Goal: Navigation & Orientation: Find specific page/section

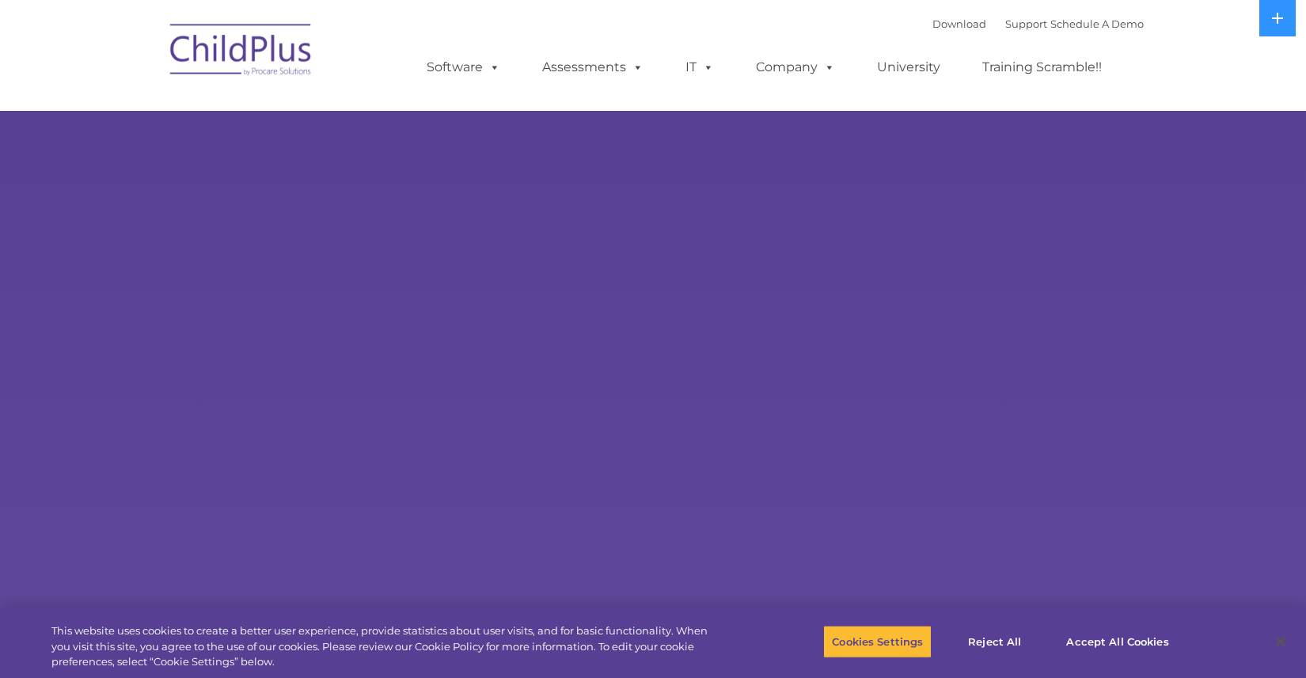
select select "MEDIUM"
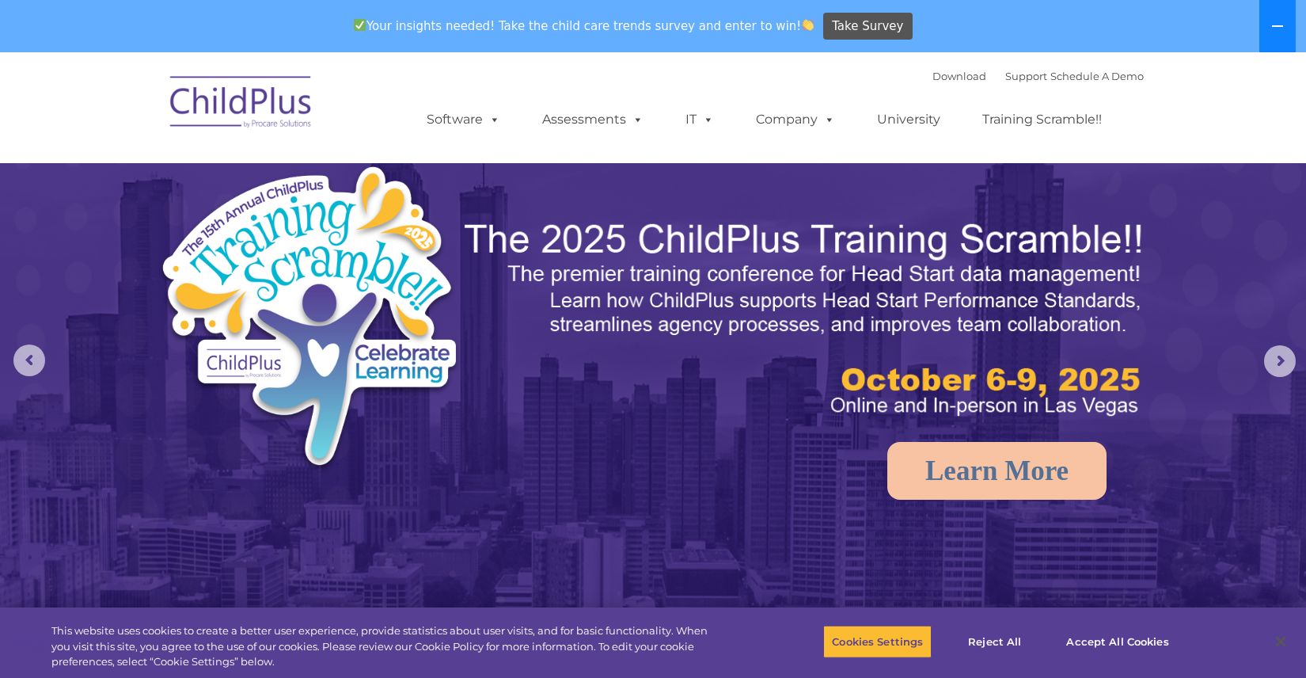
click at [1272, 25] on icon at bounding box center [1278, 26] width 13 height 13
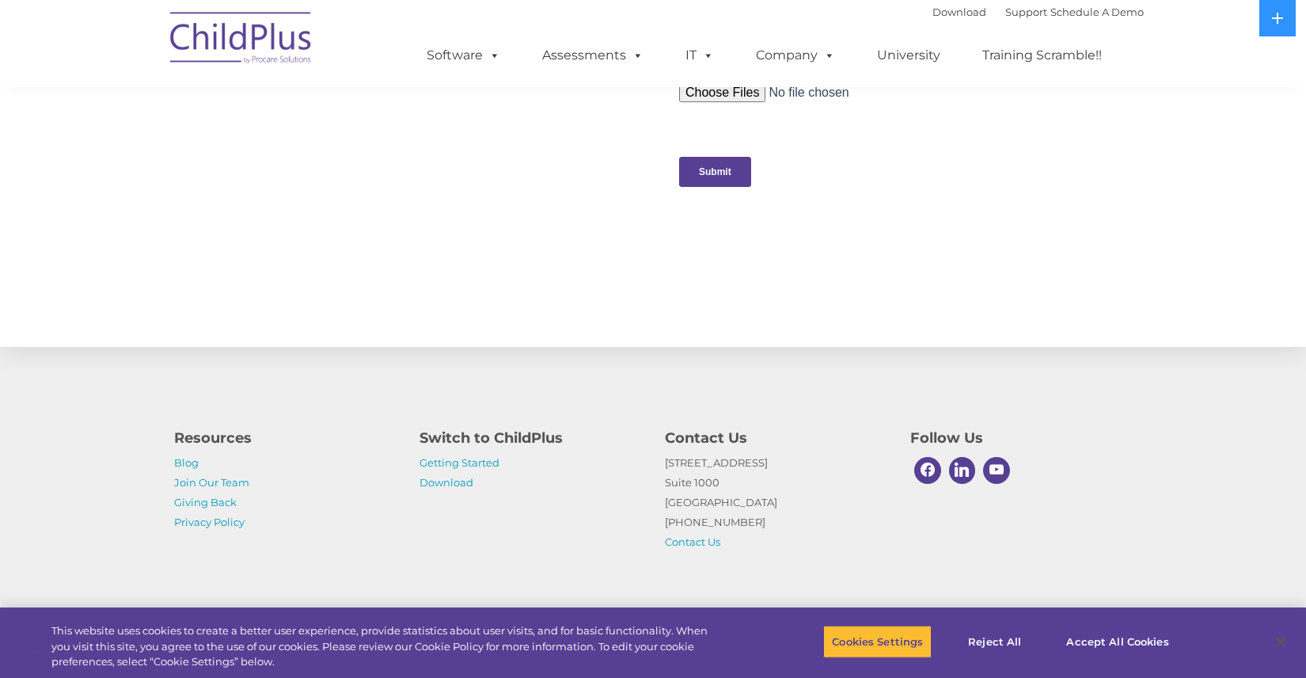
scroll to position [1620, 0]
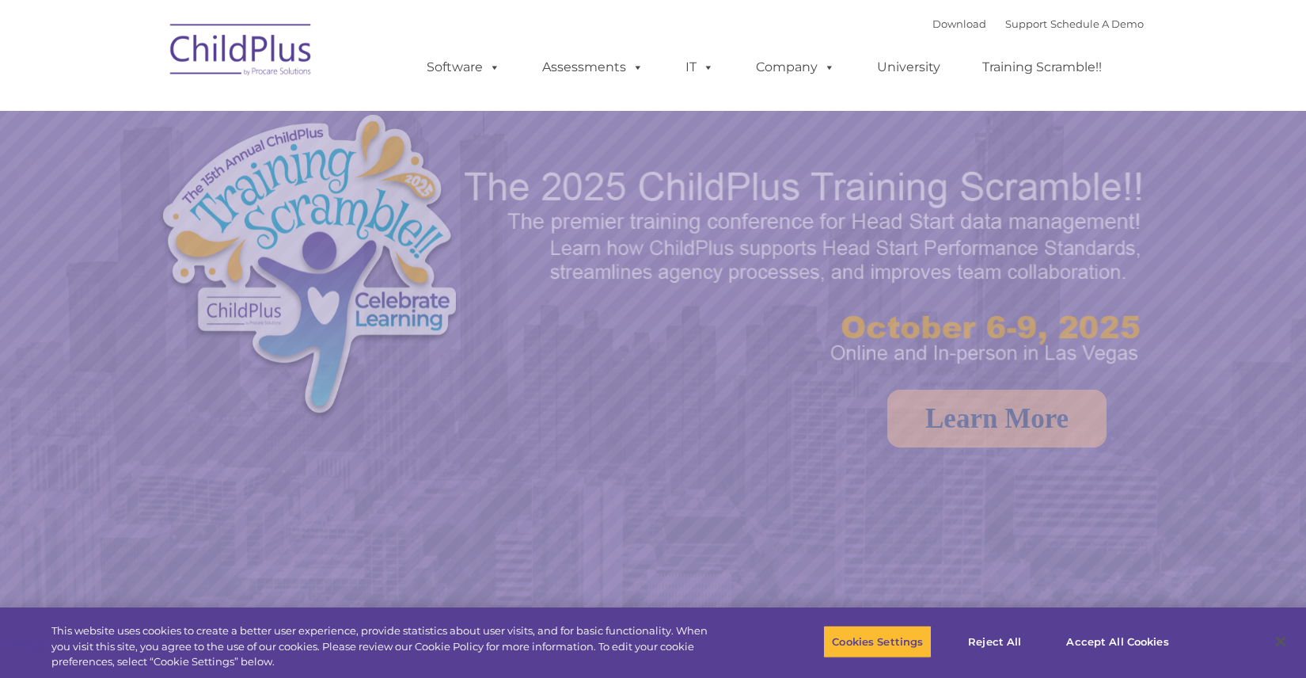
select select "MEDIUM"
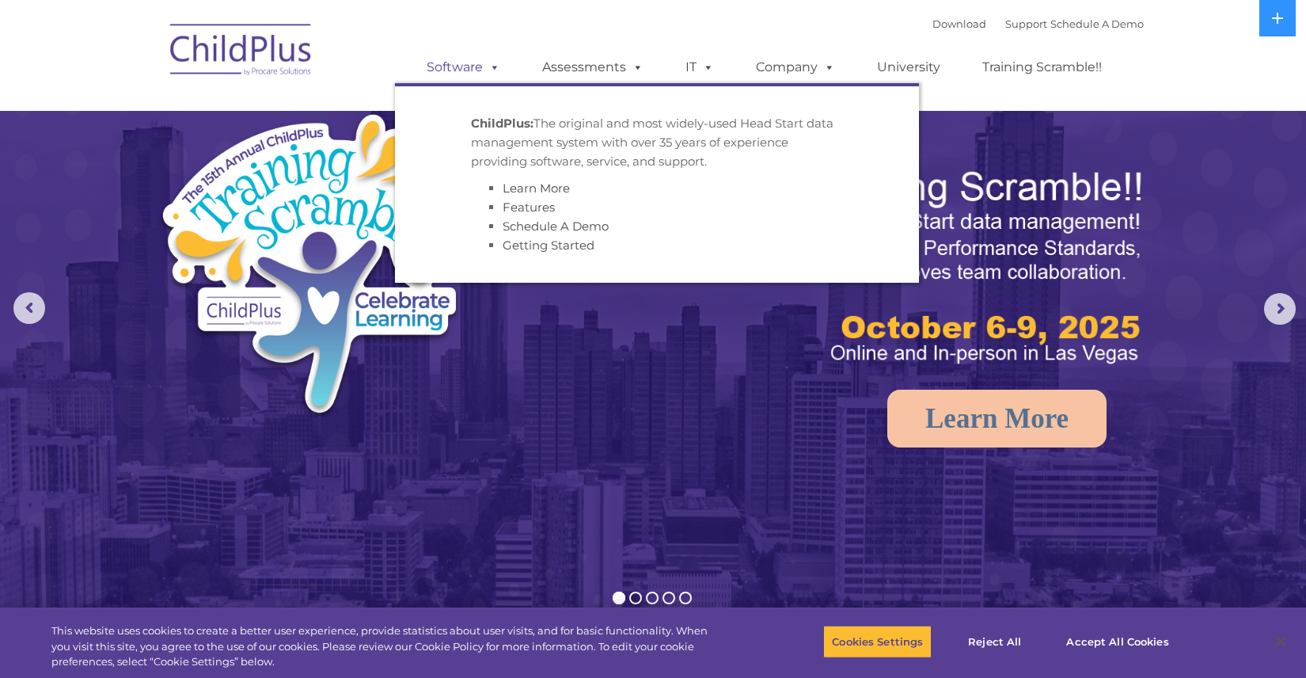
click at [501, 67] on link "Software" at bounding box center [463, 67] width 105 height 32
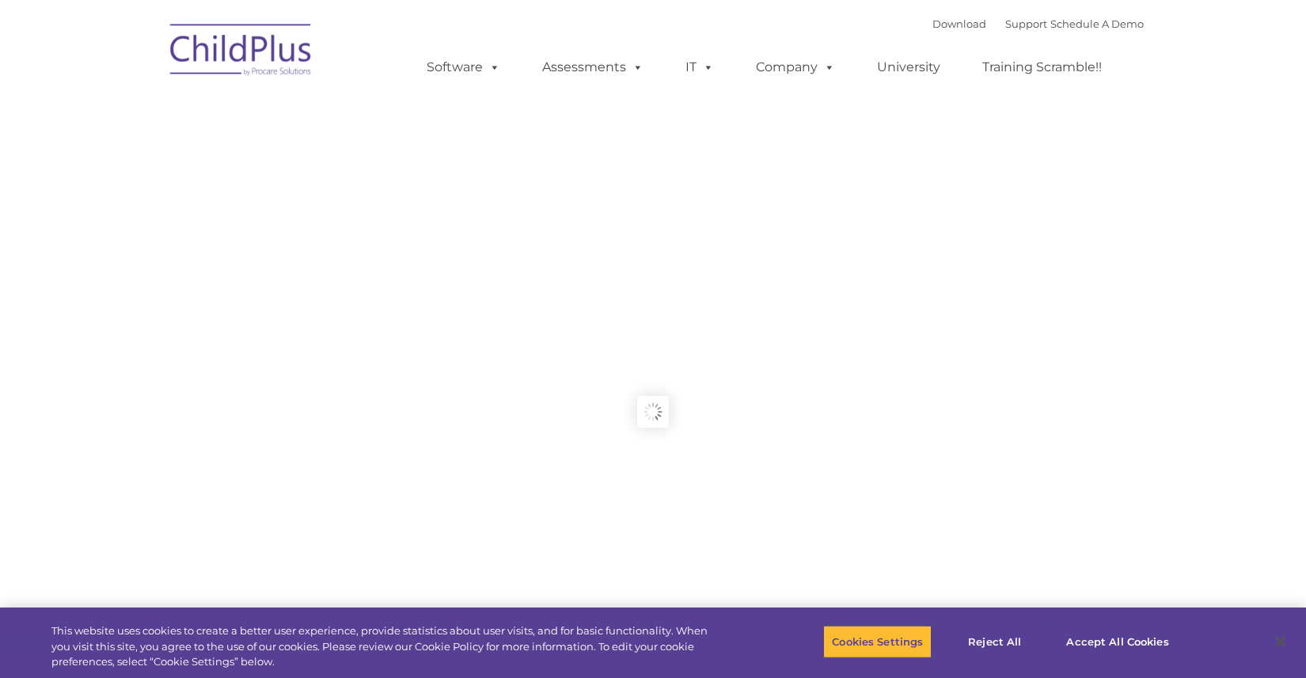
type input ""
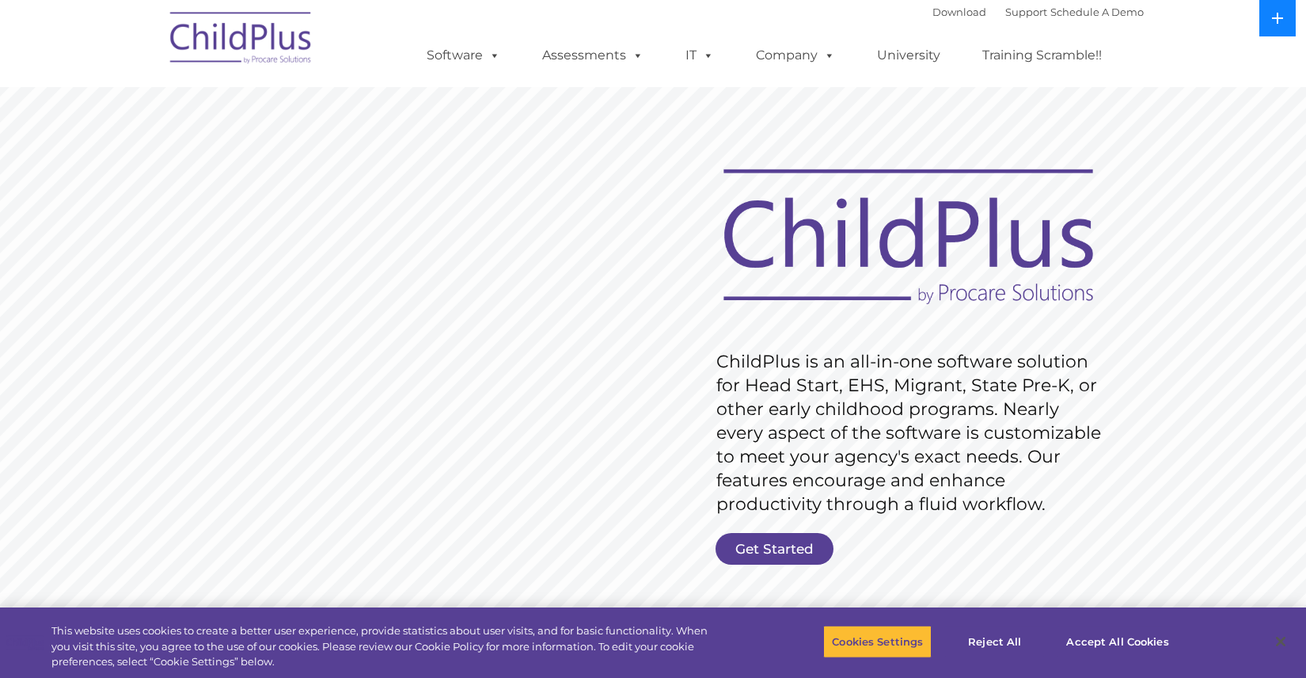
click at [1272, 17] on icon at bounding box center [1277, 18] width 11 height 11
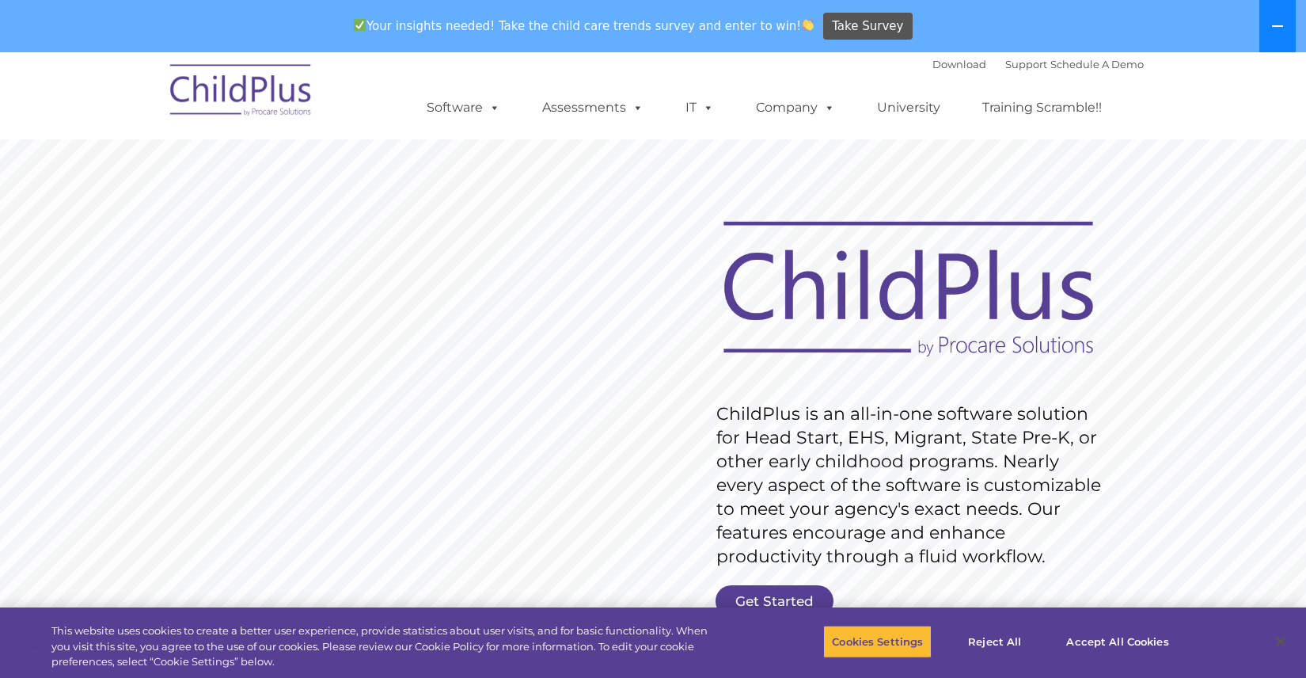
click at [1272, 17] on button at bounding box center [1278, 26] width 36 height 52
